Goal: Information Seeking & Learning: Learn about a topic

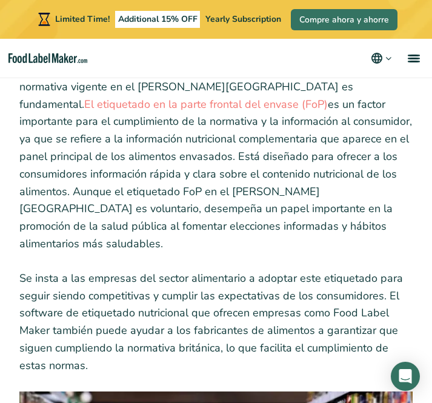
scroll to position [300, 0]
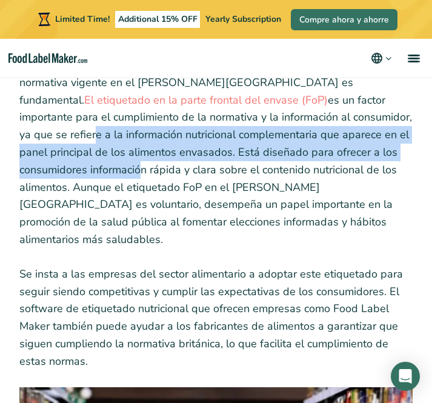
drag, startPoint x: 292, startPoint y: 95, endPoint x: 349, endPoint y: 135, distance: 69.5
click at [350, 136] on p "Para los fabricantes del sector de la alimentación y las bebidas, cumplir la no…" at bounding box center [215, 152] width 393 height 192
click at [114, 118] on p "Para los fabricantes del sector de la alimentación y las bebidas, cumplir la no…" at bounding box center [215, 152] width 393 height 192
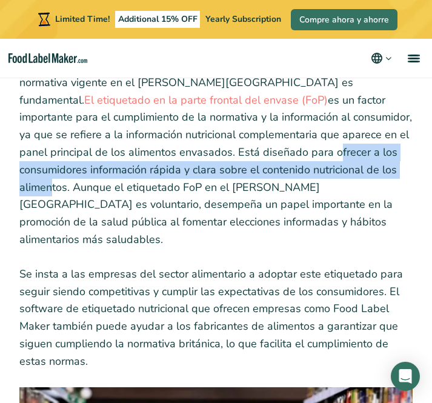
drag, startPoint x: 174, startPoint y: 138, endPoint x: 257, endPoint y: 157, distance: 85.0
click at [257, 157] on p "Para los fabricantes del sector de la alimentación y las bebidas, cumplir la no…" at bounding box center [215, 152] width 393 height 192
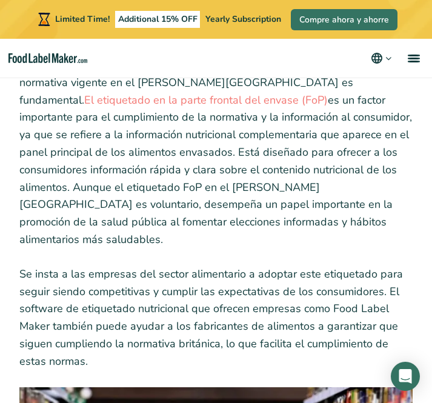
click at [328, 166] on p "Para los fabricantes del sector de la alimentación y las bebidas, cumplir la no…" at bounding box center [215, 152] width 393 height 192
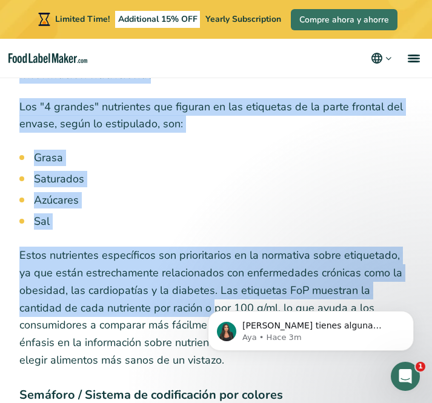
scroll to position [3350, 0]
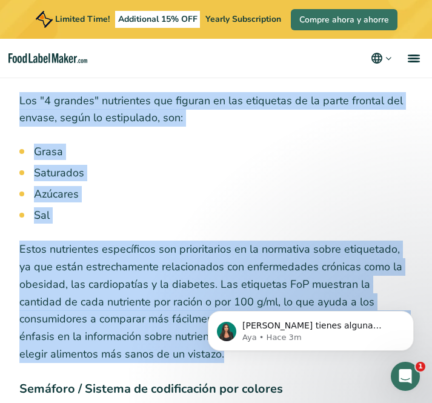
drag, startPoint x: 20, startPoint y: 82, endPoint x: 166, endPoint y: 308, distance: 268.4
click at [166, 308] on p "Estos nutrientes específicos son prioritarios en la normativa sobre etiquetado,…" at bounding box center [215, 301] width 393 height 122
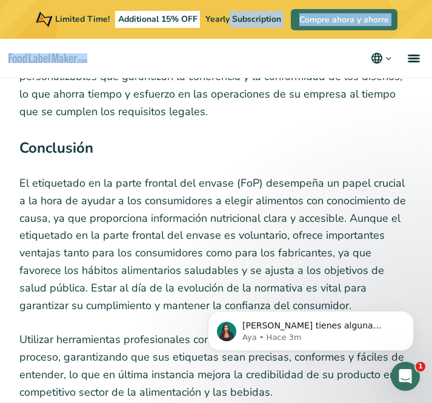
scroll to position [10256, 0]
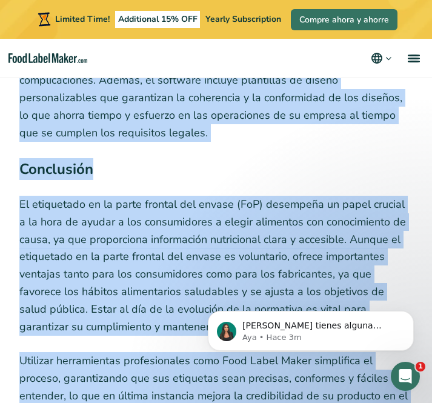
drag, startPoint x: 208, startPoint y: 440, endPoint x: 278, endPoint y: 292, distance: 163.3
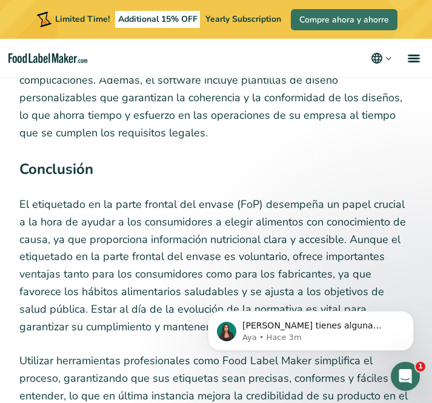
click at [278, 292] on body "[PERSON_NAME] tienes alguna pregunta no dudes en consultarnos. ¡Estamos aquí pa…" at bounding box center [310, 327] width 232 height 75
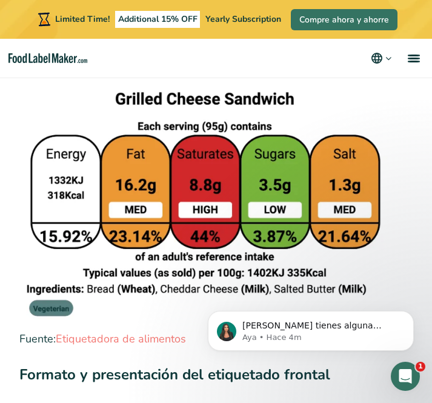
scroll to position [4259, 0]
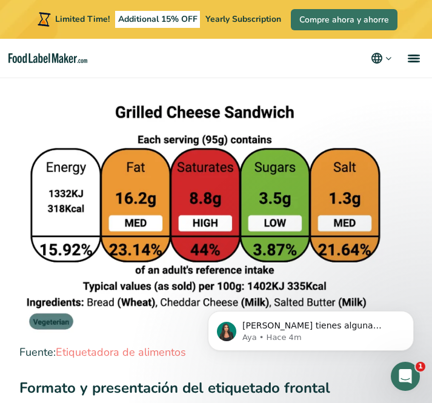
click at [289, 156] on img at bounding box center [204, 219] width 371 height 238
click at [209, 147] on img at bounding box center [204, 219] width 371 height 238
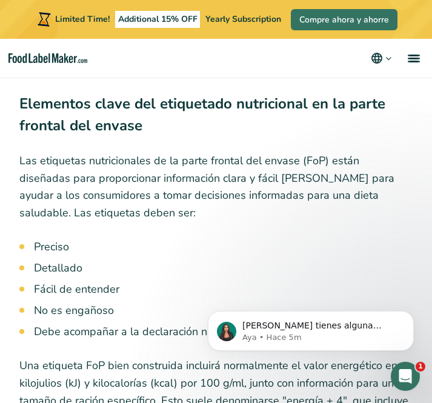
scroll to position [2551, 0]
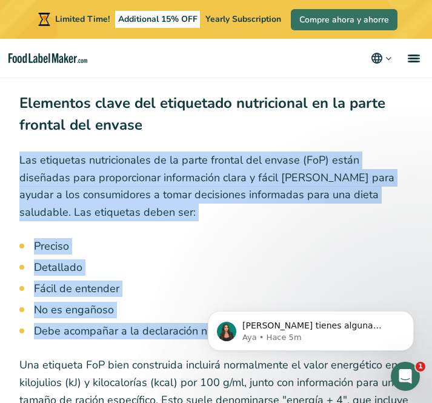
drag, startPoint x: 21, startPoint y: 105, endPoint x: 381, endPoint y: 279, distance: 399.4
copy div "Las etiquetas nutricionales de la parte frontal del envase (FoP) están diseñada…"
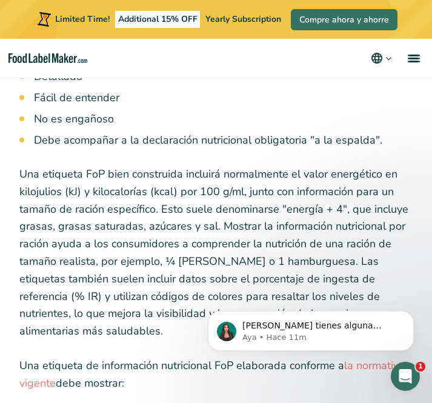
scroll to position [2727, 0]
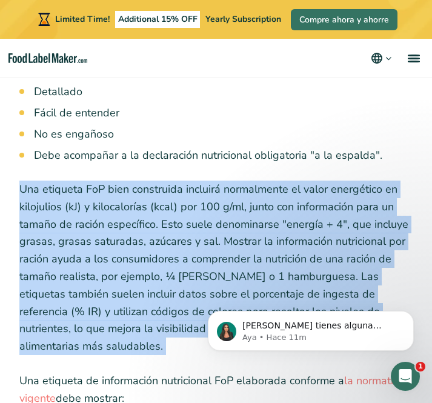
drag, startPoint x: 17, startPoint y: 136, endPoint x: 153, endPoint y: 319, distance: 227.7
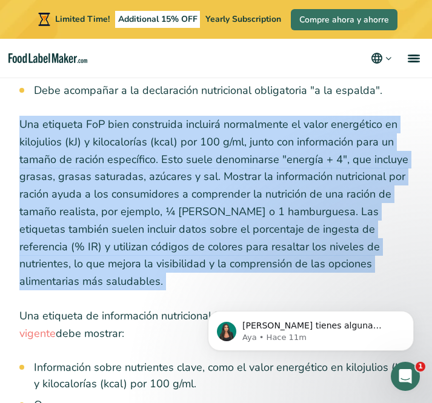
scroll to position [2805, 0]
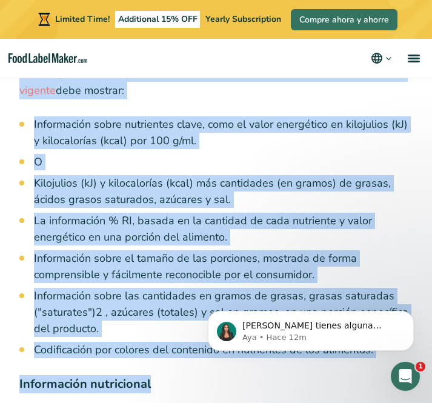
scroll to position [3051, 0]
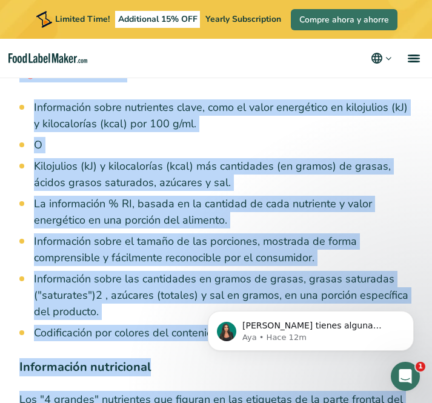
drag, startPoint x: 17, startPoint y: 133, endPoint x: 374, endPoint y: 280, distance: 385.8
copy div "Lor ipsumdol SiT amet consectetu adipisci elitseddoei te incid utlaboreet do ma…"
click at [277, 271] on li "Información sobre las cantidades en gramos de grasas, grasas saturadas ("satura…" at bounding box center [223, 295] width 378 height 49
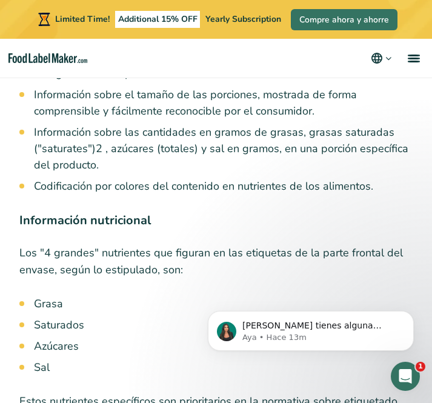
scroll to position [3199, 0]
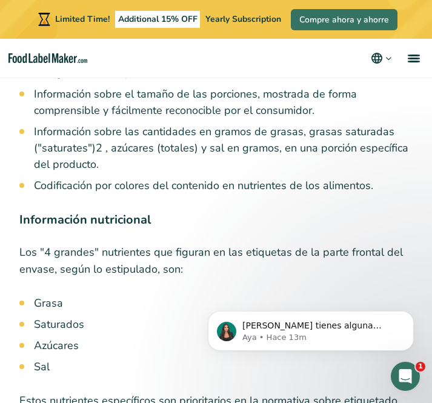
drag, startPoint x: 18, startPoint y: 173, endPoint x: 55, endPoint y: 313, distance: 145.4
copy div "Información nutricional Los "4 grandes" nutrientes que figuran en las etiquetas…"
